Goal: Check status: Check status

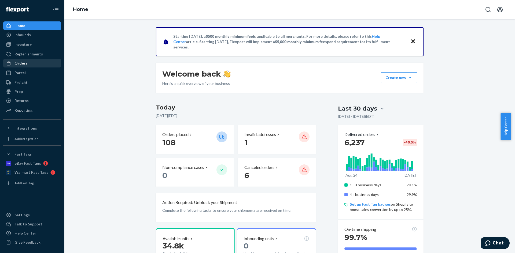
drag, startPoint x: 28, startPoint y: 64, endPoint x: 60, endPoint y: 65, distance: 31.9
click at [28, 64] on div "Orders" at bounding box center [32, 64] width 57 height 8
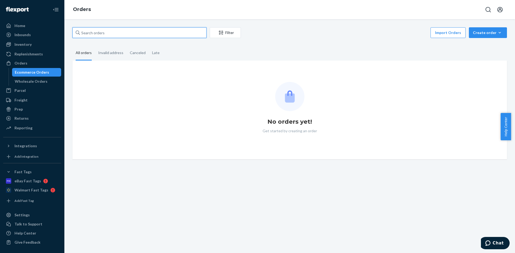
click at [94, 29] on input "text" at bounding box center [139, 32] width 134 height 11
paste input "3386118"
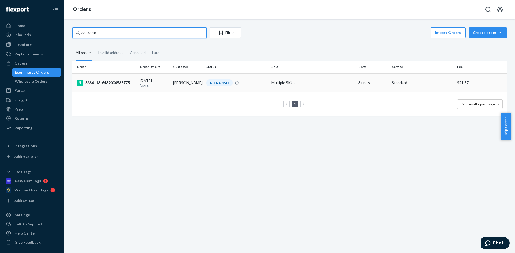
type input "3386118"
click at [179, 86] on td "[PERSON_NAME]" at bounding box center [187, 82] width 33 height 19
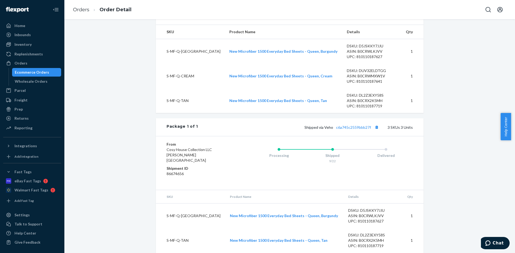
scroll to position [227, 0]
